Goal: Find specific page/section: Find specific page/section

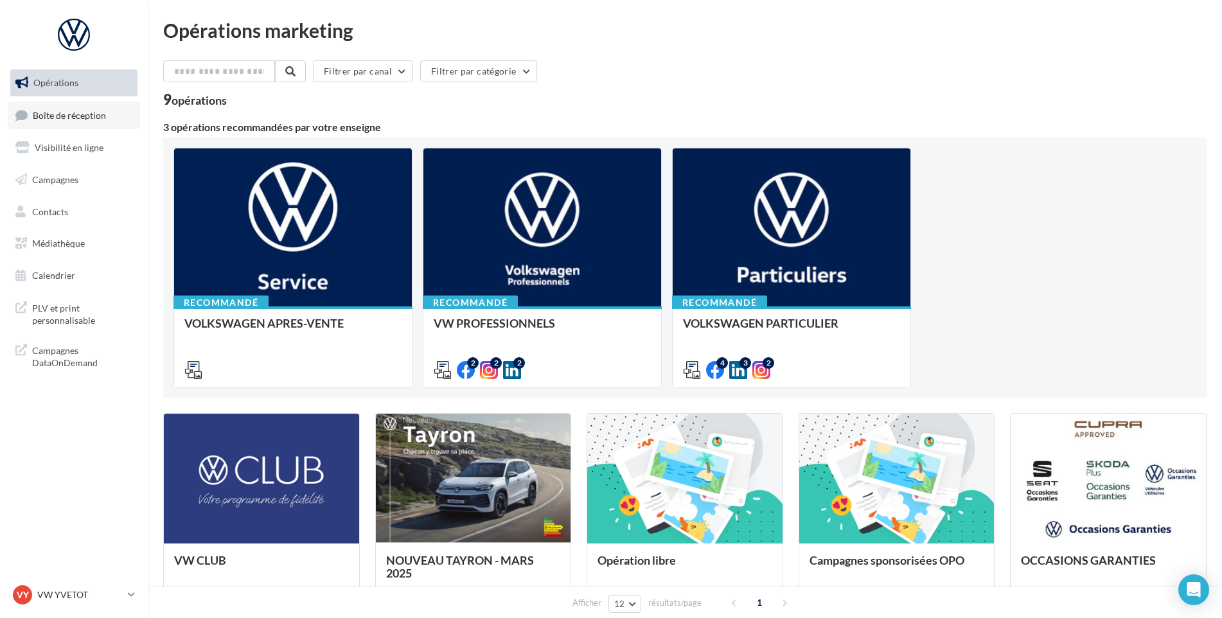
click at [85, 111] on span "Boîte de réception" at bounding box center [69, 114] width 73 height 11
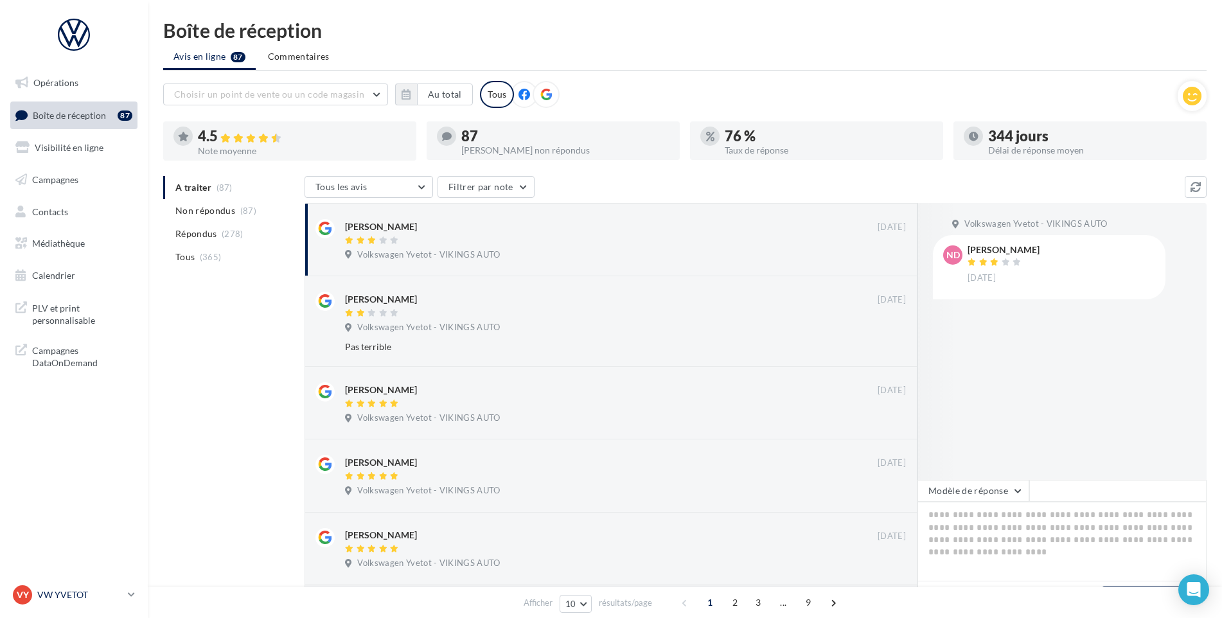
click at [58, 585] on div "VY VW YVETOT vw-yve-vau" at bounding box center [68, 594] width 110 height 19
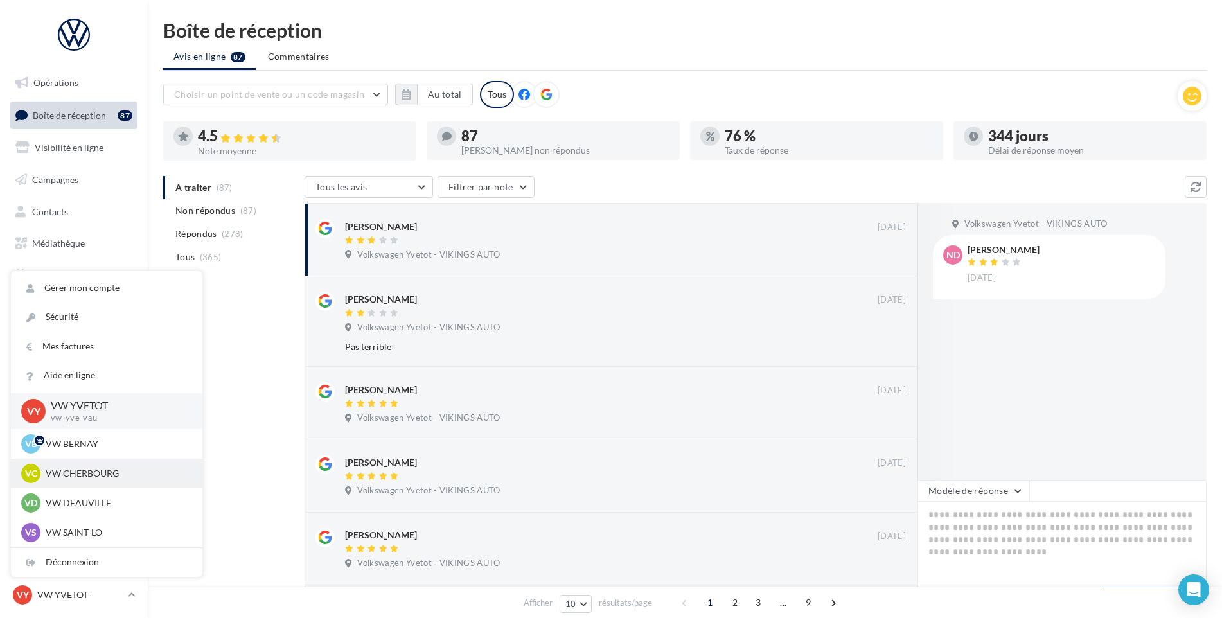
click at [75, 480] on p "VW CHERBOURG" at bounding box center [116, 473] width 141 height 13
